Goal: Find contact information: Find contact information

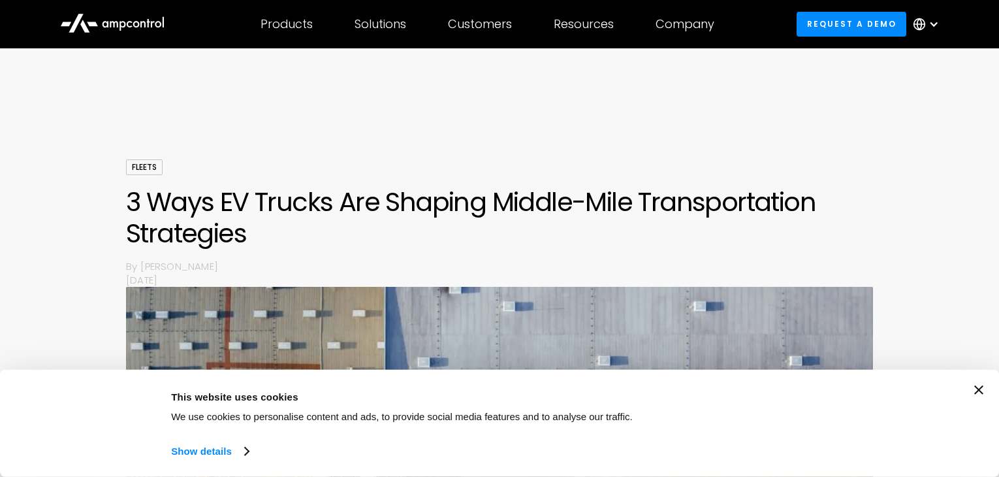
scroll to position [3352, 0]
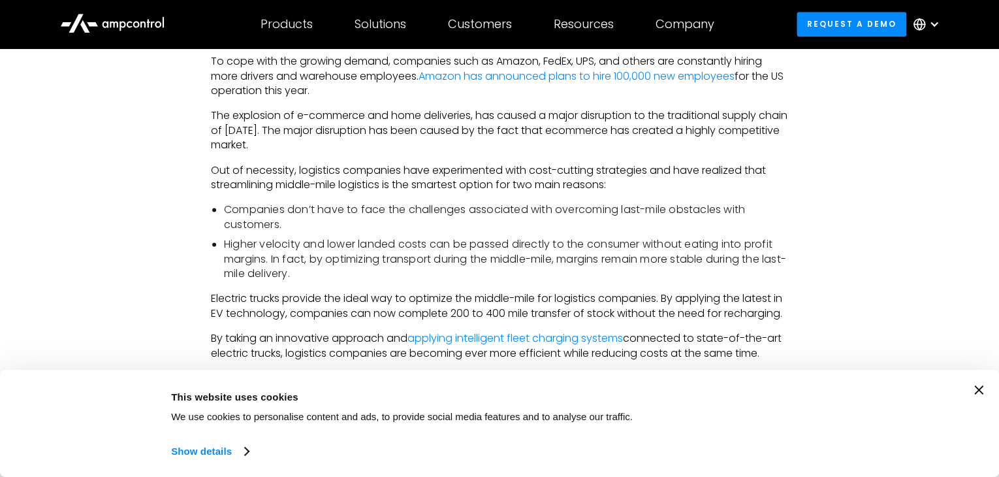
drag, startPoint x: 0, startPoint y: 0, endPoint x: 752, endPoint y: 269, distance: 799.1
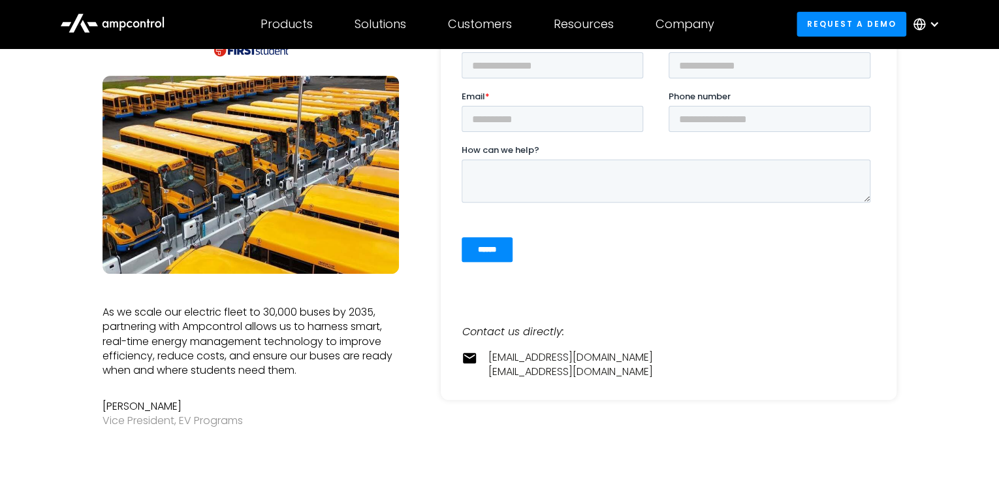
scroll to position [250, 0]
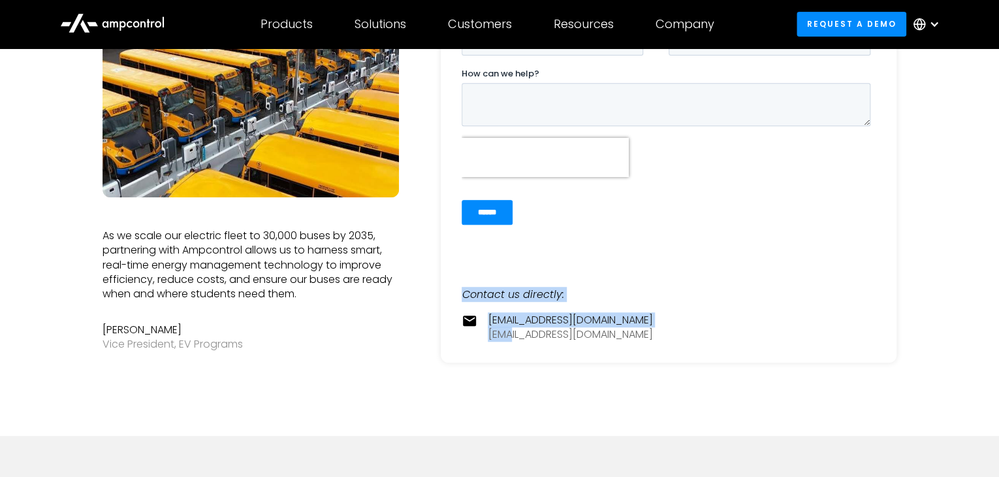
drag, startPoint x: 627, startPoint y: 283, endPoint x: 521, endPoint y: 329, distance: 115.9
click at [521, 329] on div "Contact us directly: contact@ampcontrol.io pr@ampcontrol.io" at bounding box center [669, 299] width 414 height 86
click at [521, 329] on link "pr@ampcontrol.io" at bounding box center [570, 334] width 165 height 14
click at [622, 347] on div "Contact us directly: contact@ampcontrol.io pr@ampcontrol.io" at bounding box center [669, 150] width 456 height 423
click at [607, 334] on div "contact@ampcontrol.io pr@ampcontrol.io" at bounding box center [570, 327] width 165 height 29
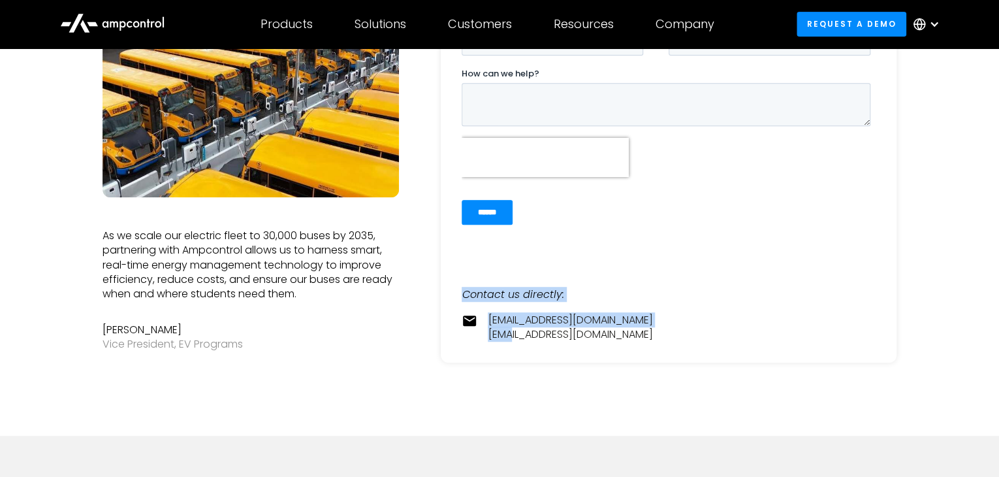
click at [605, 336] on div "contact@ampcontrol.io pr@ampcontrol.io" at bounding box center [570, 327] width 165 height 29
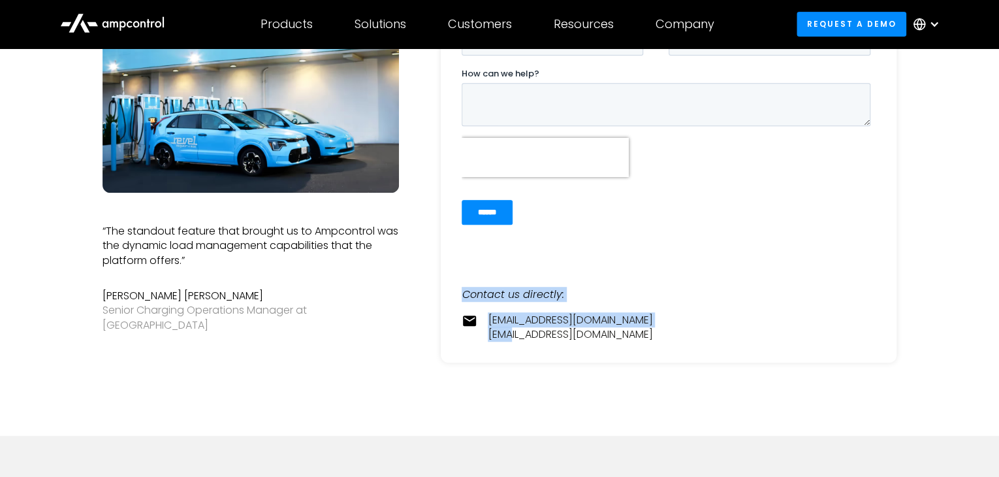
click at [499, 355] on div "Contact us directly: contact@ampcontrol.io pr@ampcontrol.io" at bounding box center [669, 150] width 456 height 423
drag, startPoint x: 593, startPoint y: 333, endPoint x: 583, endPoint y: 338, distance: 10.8
click at [583, 338] on div "contact@ampcontrol.io pr@ampcontrol.io" at bounding box center [570, 327] width 165 height 29
click at [588, 342] on div "Contact us directly: contact@ampcontrol.io pr@ampcontrol.io" at bounding box center [669, 150] width 456 height 423
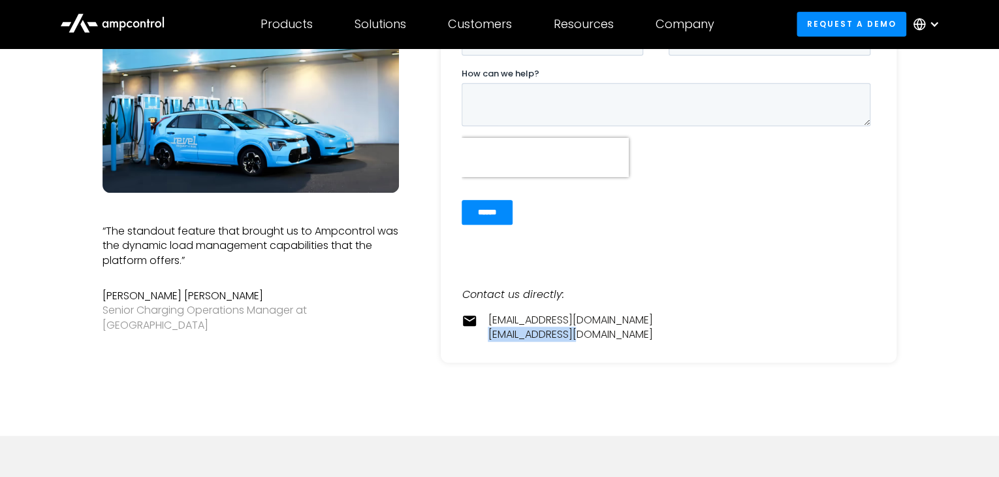
drag, startPoint x: 588, startPoint y: 334, endPoint x: 481, endPoint y: 333, distance: 107.1
click at [483, 340] on div "contact@ampcontrol.io pr@ampcontrol.io" at bounding box center [669, 327] width 414 height 29
copy link "pr@ampcontrol.io"
